Goal: Task Accomplishment & Management: Use online tool/utility

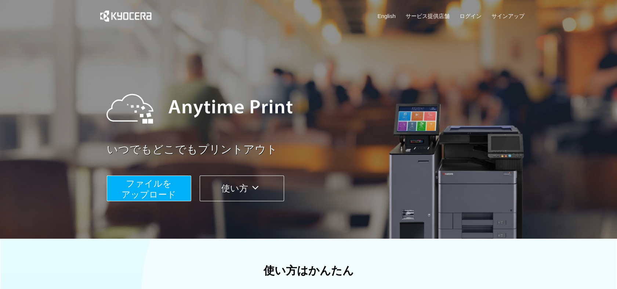
click at [147, 182] on span "ファイルを ​​アップロード" at bounding box center [149, 188] width 55 height 21
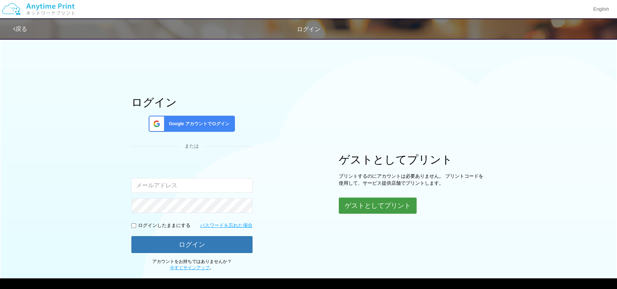
click at [396, 202] on button "ゲストとしてプリント" at bounding box center [378, 206] width 78 height 16
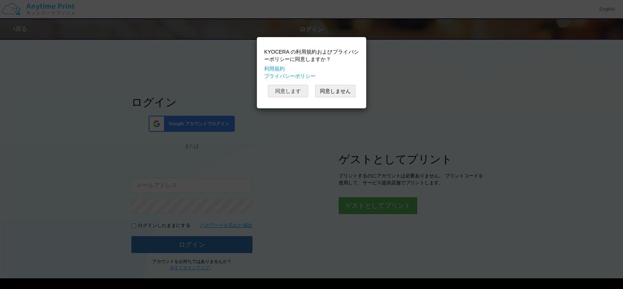
click at [291, 90] on button "同意します" at bounding box center [288, 91] width 40 height 12
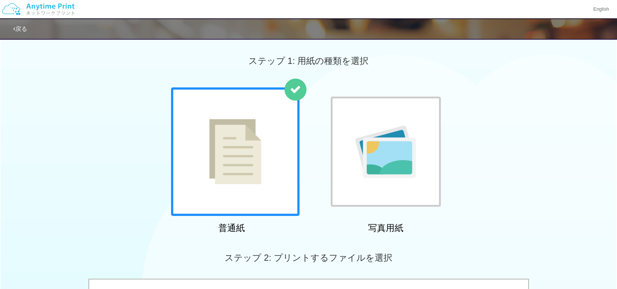
scroll to position [253, 0]
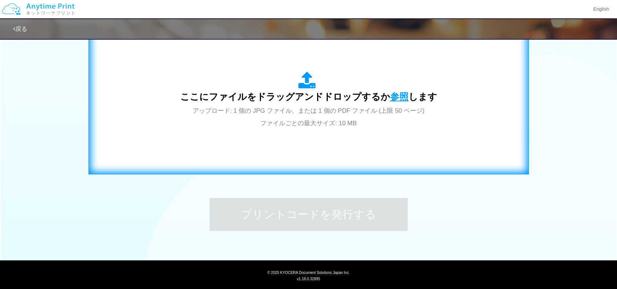
click at [397, 96] on span "参照" at bounding box center [399, 96] width 18 height 10
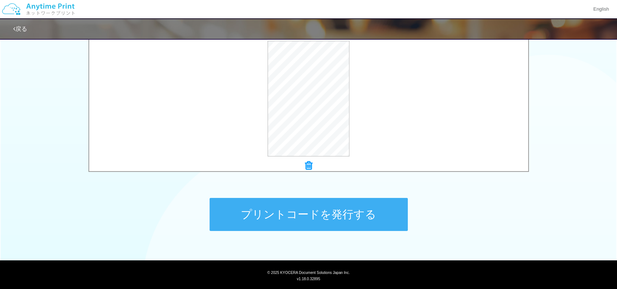
click at [294, 208] on button "プリントコードを発行する" at bounding box center [309, 214] width 198 height 33
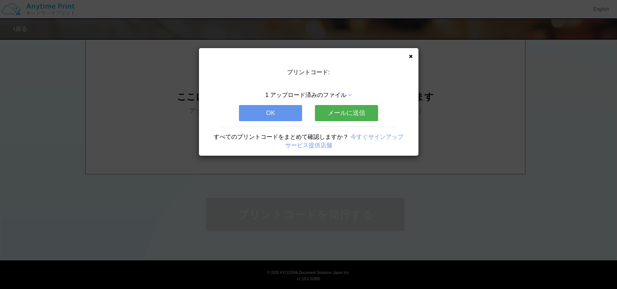
scroll to position [0, 0]
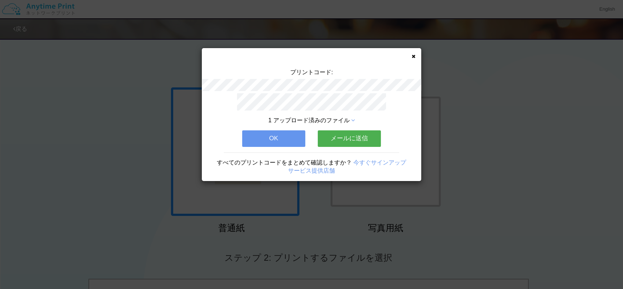
click at [285, 133] on button "OK" at bounding box center [273, 138] width 63 height 16
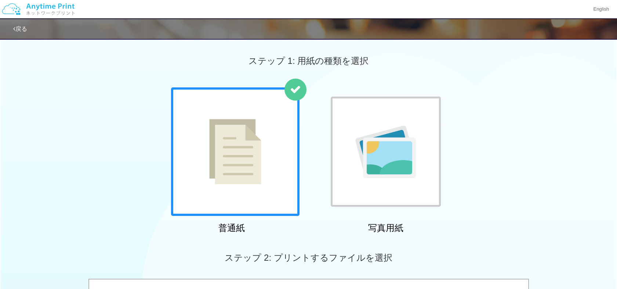
scroll to position [253, 0]
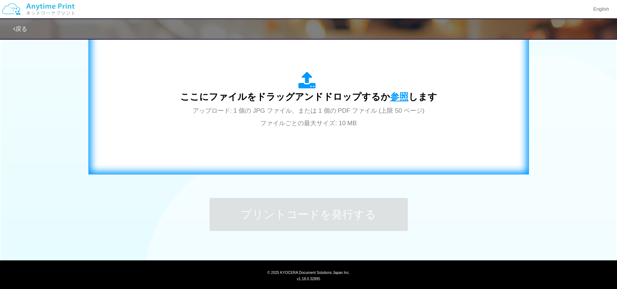
click at [395, 94] on span "参照" at bounding box center [399, 96] width 18 height 10
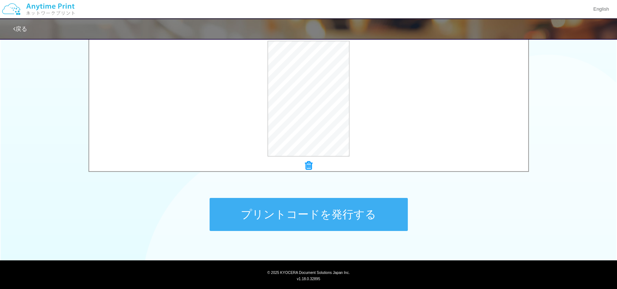
click at [299, 209] on button "プリントコードを発行する" at bounding box center [309, 214] width 198 height 33
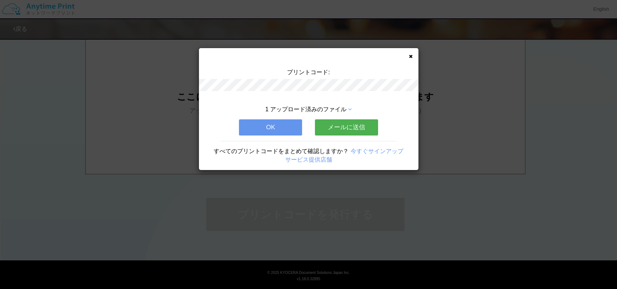
scroll to position [0, 0]
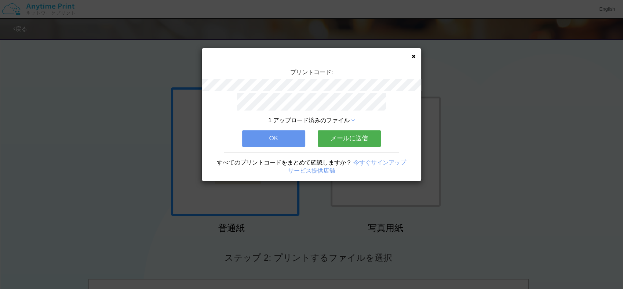
click at [273, 135] on button "OK" at bounding box center [273, 138] width 63 height 16
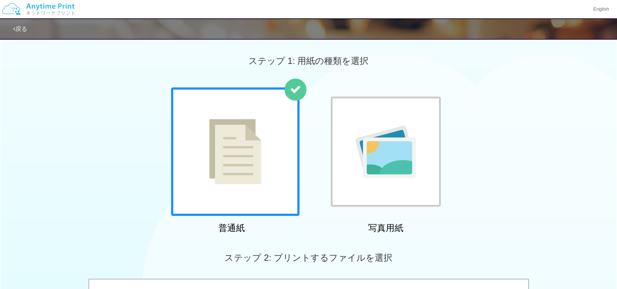
scroll to position [253, 0]
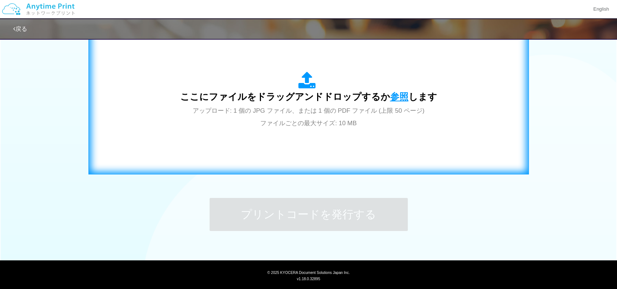
click at [396, 97] on span "参照" at bounding box center [399, 96] width 18 height 10
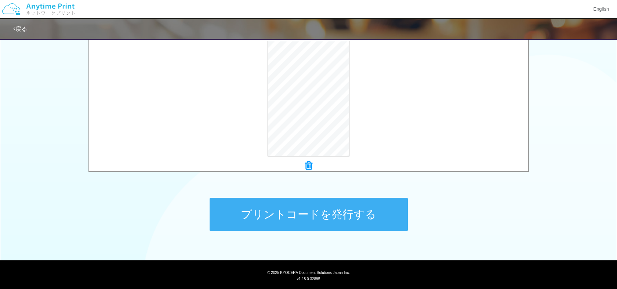
click at [315, 207] on button "プリントコードを発行する" at bounding box center [309, 214] width 198 height 33
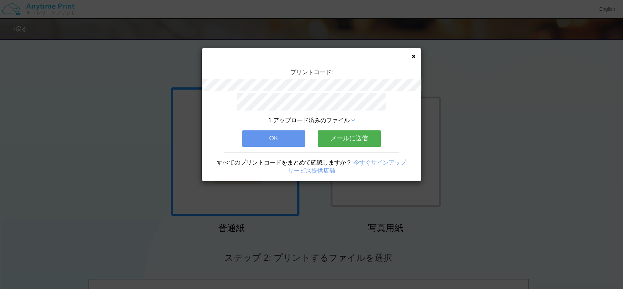
click at [278, 135] on button "OK" at bounding box center [273, 138] width 63 height 16
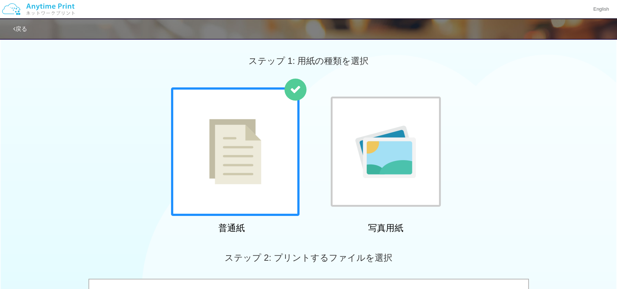
scroll to position [253, 0]
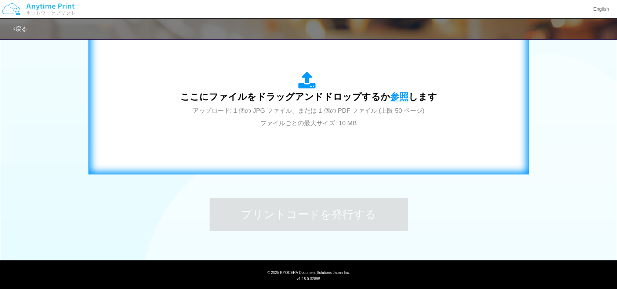
click at [397, 97] on span "参照" at bounding box center [399, 96] width 18 height 10
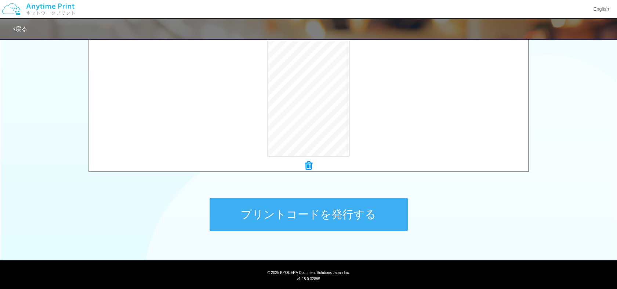
click at [317, 209] on button "プリントコードを発行する" at bounding box center [309, 214] width 198 height 33
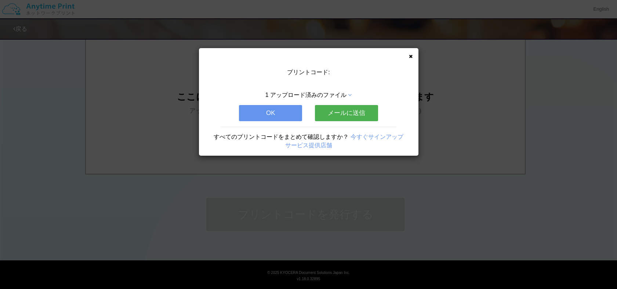
scroll to position [0, 0]
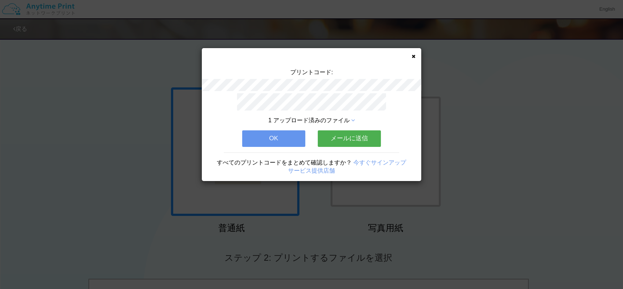
click at [274, 134] on button "OK" at bounding box center [273, 138] width 63 height 16
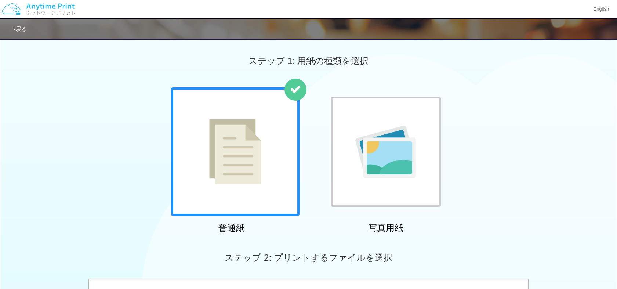
scroll to position [253, 0]
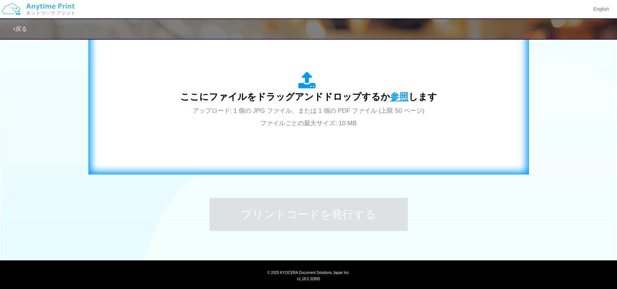
click at [393, 96] on span "参照" at bounding box center [399, 96] width 18 height 10
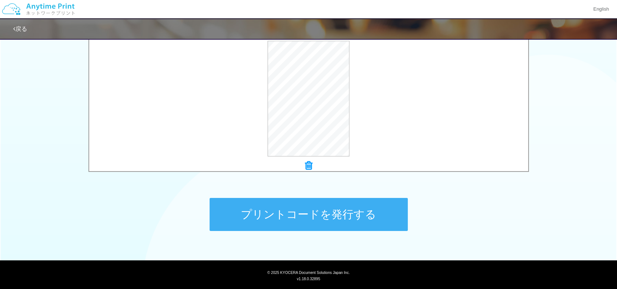
click at [300, 214] on button "プリントコードを発行する" at bounding box center [309, 214] width 198 height 33
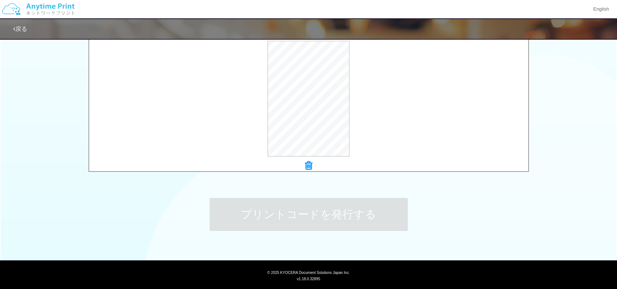
scroll to position [0, 0]
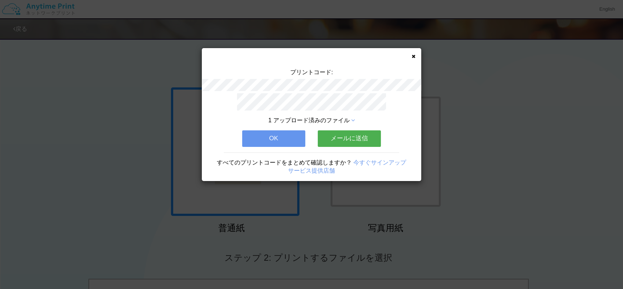
click at [274, 133] on button "OK" at bounding box center [273, 138] width 63 height 16
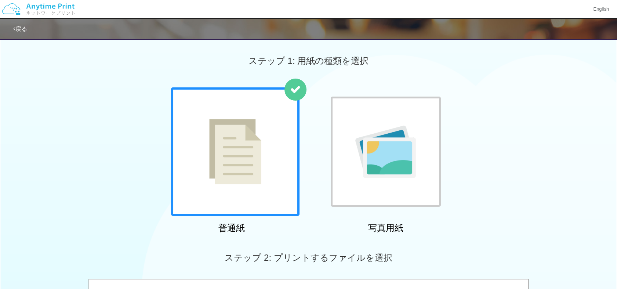
scroll to position [253, 0]
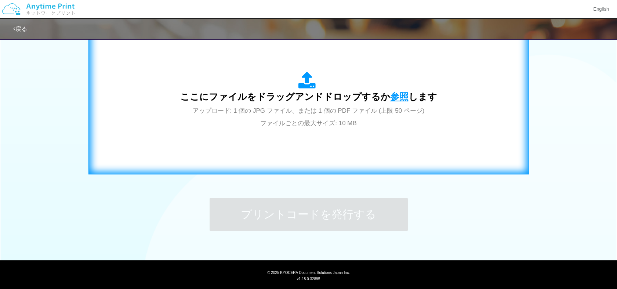
click at [397, 95] on span "参照" at bounding box center [399, 96] width 18 height 10
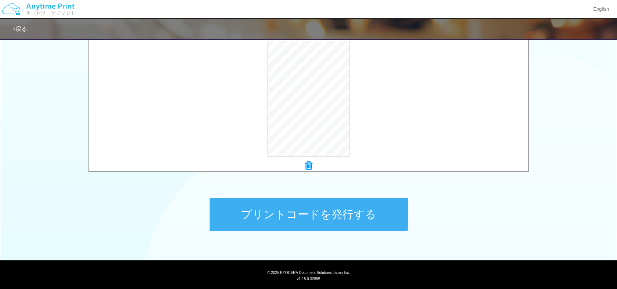
click at [278, 212] on button "プリントコードを発行する" at bounding box center [309, 214] width 198 height 33
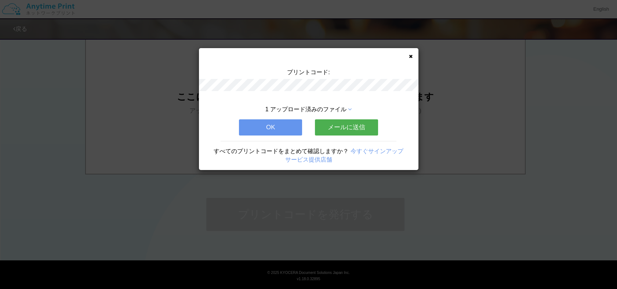
scroll to position [0, 0]
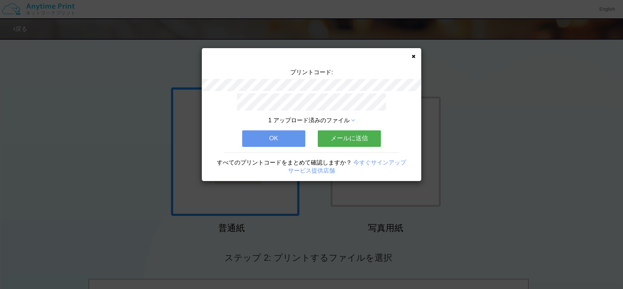
click at [265, 137] on button "OK" at bounding box center [273, 138] width 63 height 16
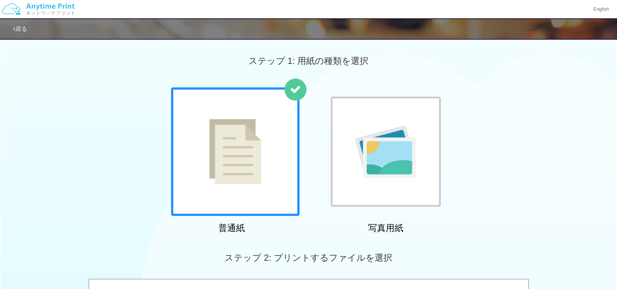
scroll to position [253, 0]
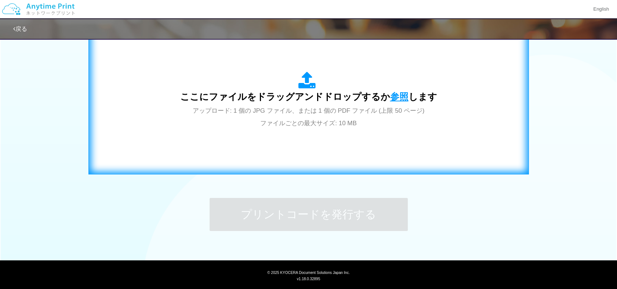
click at [394, 94] on span "参照" at bounding box center [399, 96] width 18 height 10
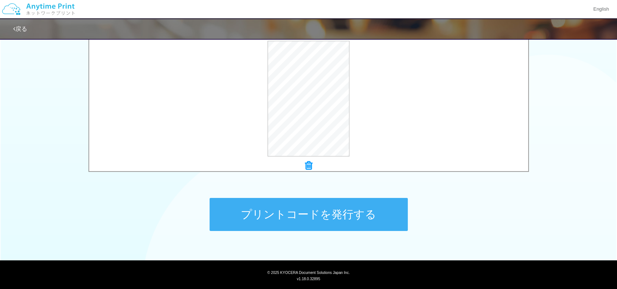
click at [303, 212] on button "プリントコードを発行する" at bounding box center [309, 214] width 198 height 33
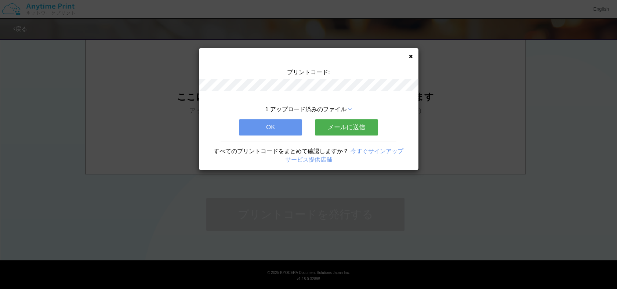
scroll to position [0, 0]
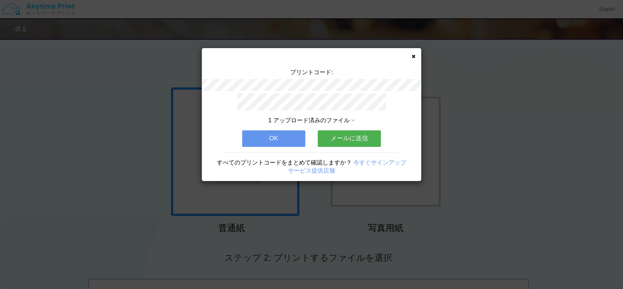
click at [279, 138] on button "OK" at bounding box center [273, 138] width 63 height 16
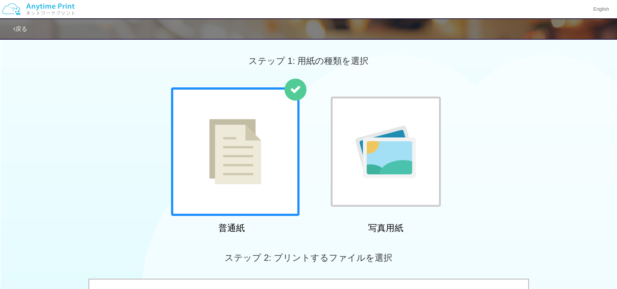
scroll to position [253, 0]
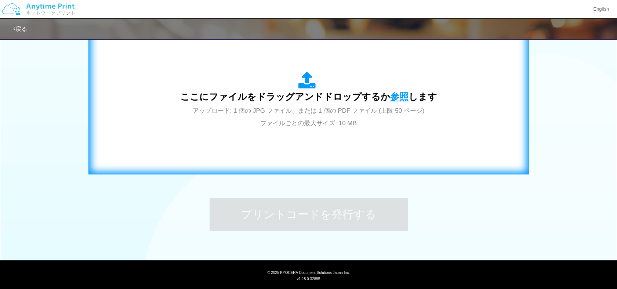
click at [394, 95] on span "参照" at bounding box center [399, 96] width 18 height 10
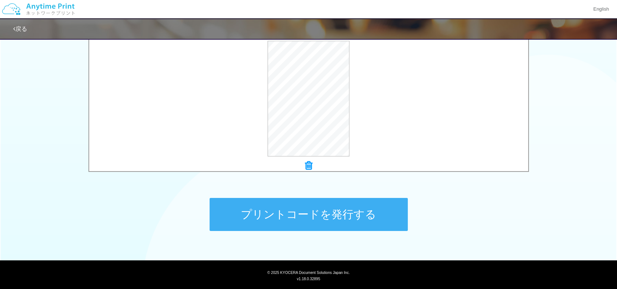
click at [268, 210] on button "プリントコードを発行する" at bounding box center [309, 214] width 198 height 33
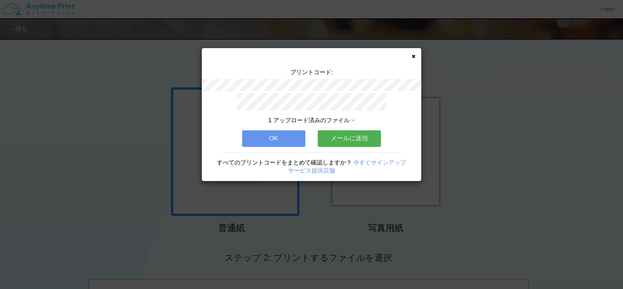
click at [270, 135] on button "OK" at bounding box center [273, 138] width 63 height 16
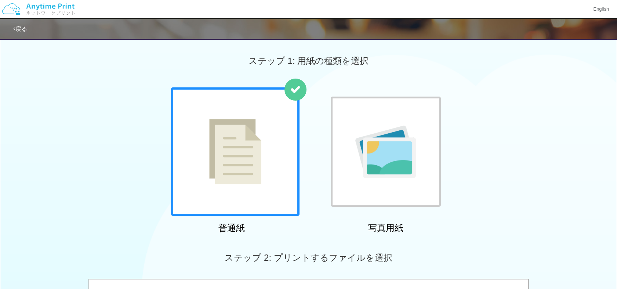
scroll to position [253, 0]
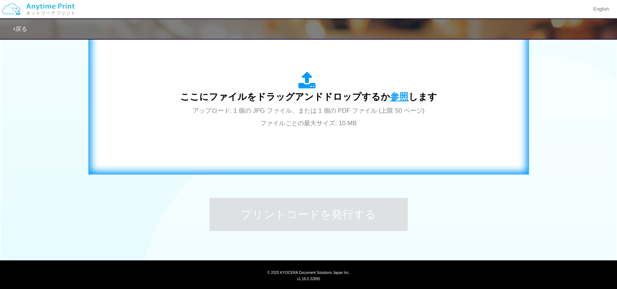
click at [394, 96] on span "参照" at bounding box center [399, 96] width 18 height 10
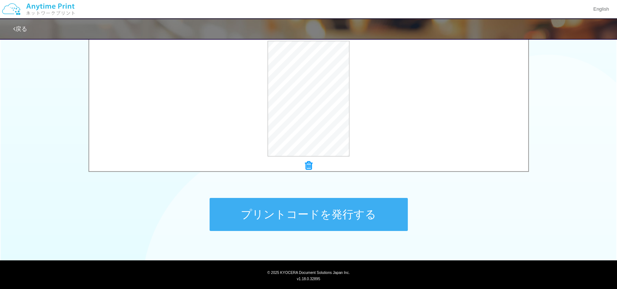
click at [268, 210] on button "プリントコードを発行する" at bounding box center [309, 214] width 198 height 33
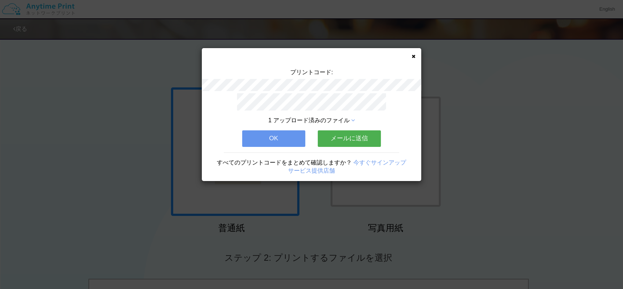
click at [270, 136] on button "OK" at bounding box center [273, 138] width 63 height 16
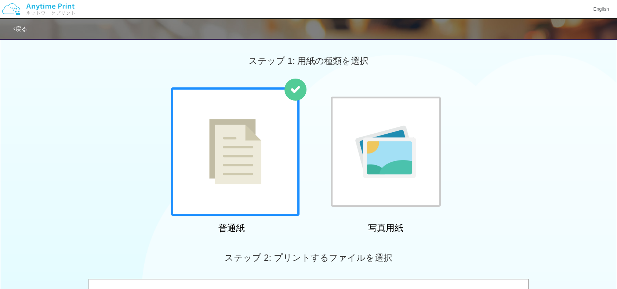
scroll to position [253, 0]
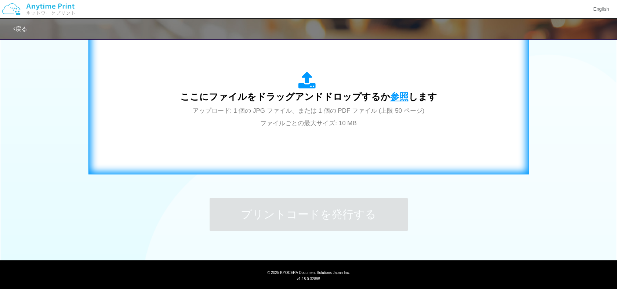
click at [391, 94] on span "参照" at bounding box center [399, 96] width 18 height 10
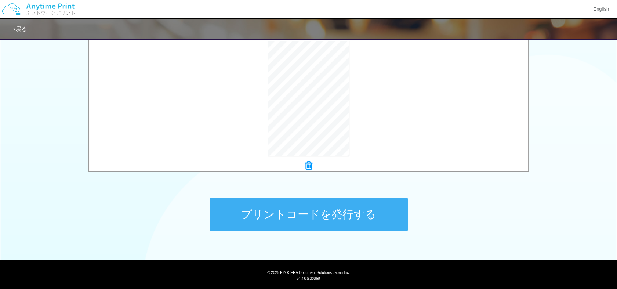
click at [272, 209] on button "プリントコードを発行する" at bounding box center [309, 214] width 198 height 33
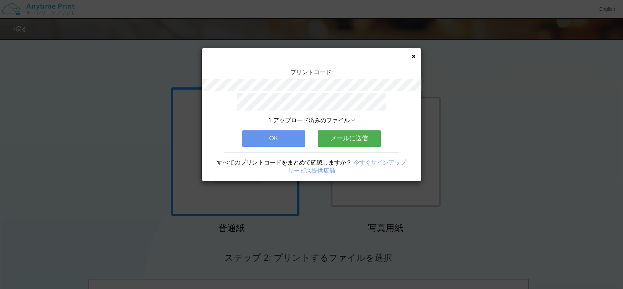
click at [273, 134] on button "OK" at bounding box center [273, 138] width 63 height 16
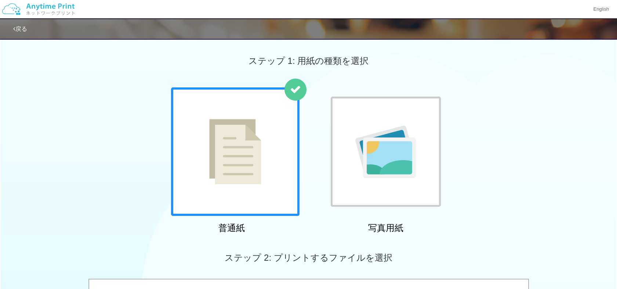
scroll to position [253, 0]
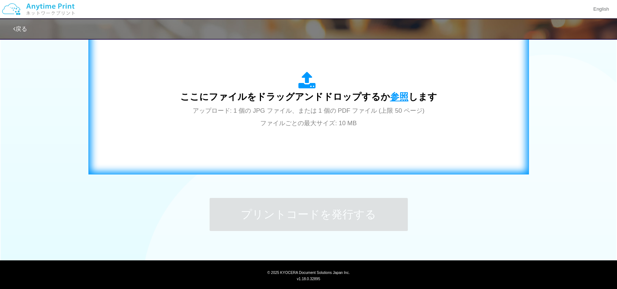
click at [395, 93] on span "参照" at bounding box center [399, 96] width 18 height 10
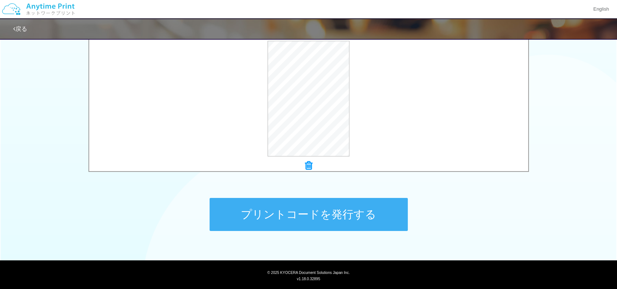
click at [310, 210] on button "プリントコードを発行する" at bounding box center [309, 214] width 198 height 33
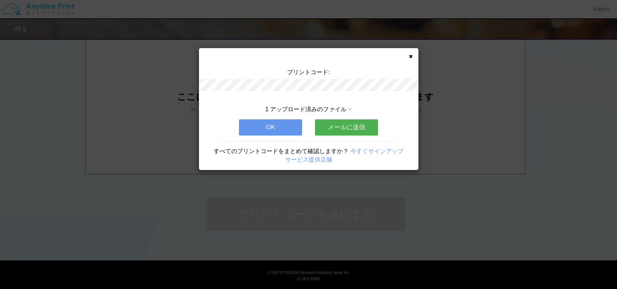
scroll to position [0, 0]
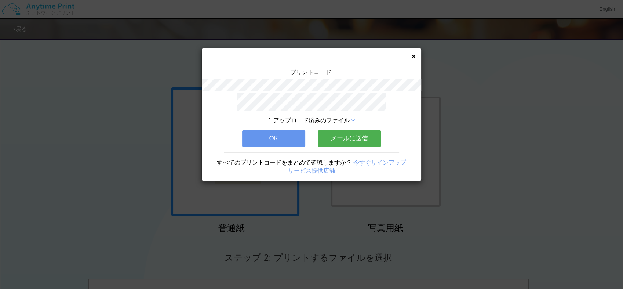
click at [281, 138] on button "OK" at bounding box center [273, 138] width 63 height 16
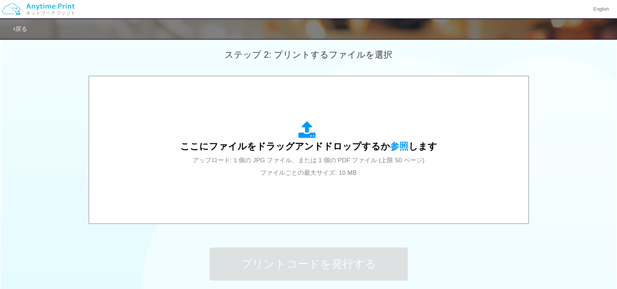
scroll to position [253, 0]
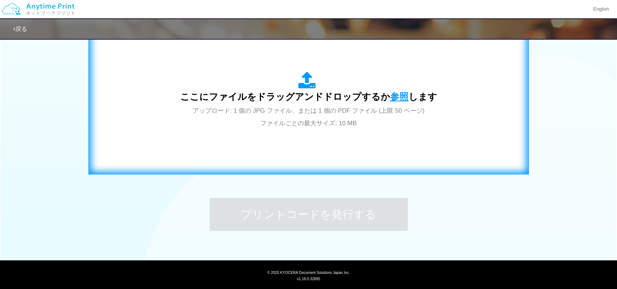
click at [393, 95] on span "参照" at bounding box center [399, 96] width 18 height 10
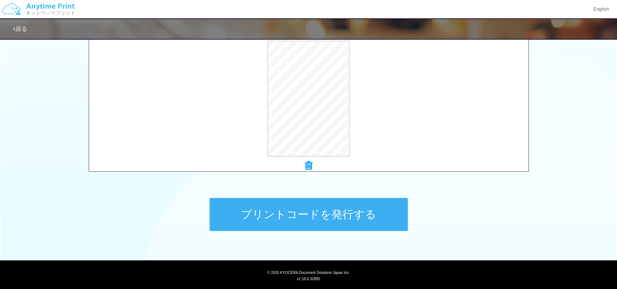
click at [315, 205] on button "プリントコードを発行する" at bounding box center [309, 214] width 198 height 33
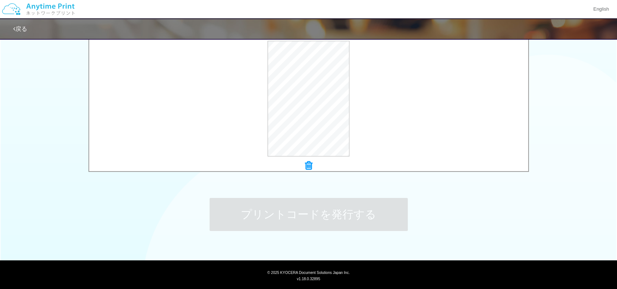
scroll to position [0, 0]
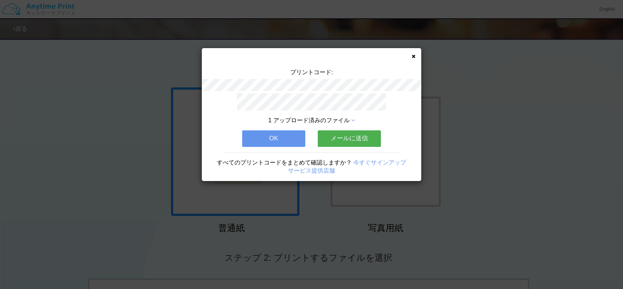
click at [290, 135] on button "OK" at bounding box center [273, 138] width 63 height 16
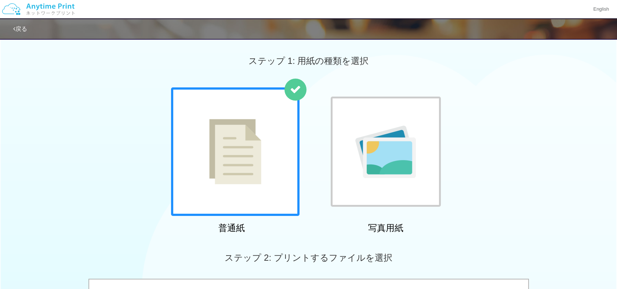
scroll to position [253, 0]
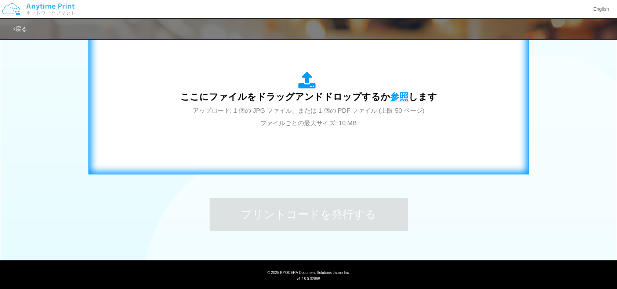
click at [397, 97] on span "参照" at bounding box center [399, 96] width 18 height 10
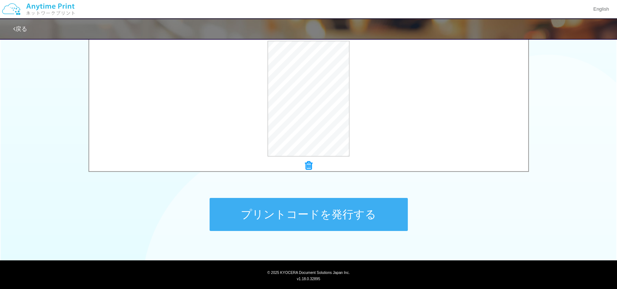
click at [303, 205] on button "プリントコードを発行する" at bounding box center [309, 214] width 198 height 33
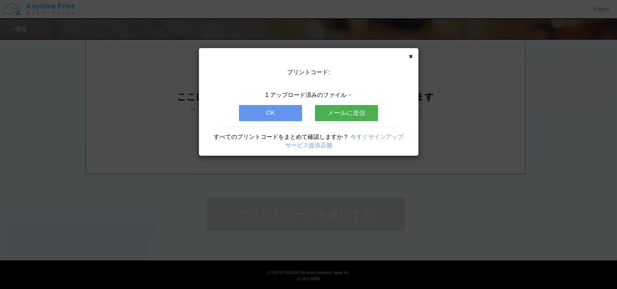
scroll to position [0, 0]
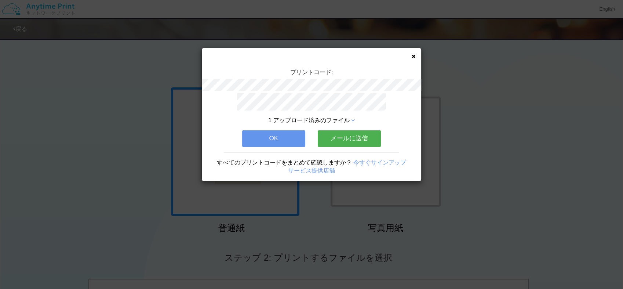
click at [288, 133] on button "OK" at bounding box center [273, 138] width 63 height 16
